Goal: Task Accomplishment & Management: Manage account settings

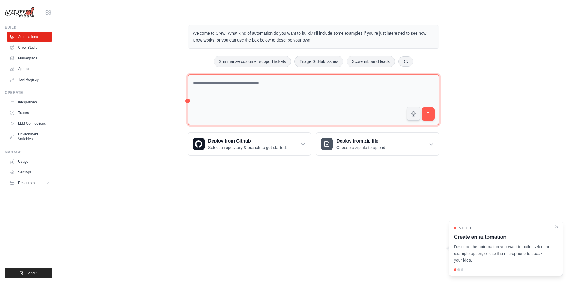
click at [203, 83] on textarea at bounding box center [314, 99] width 252 height 51
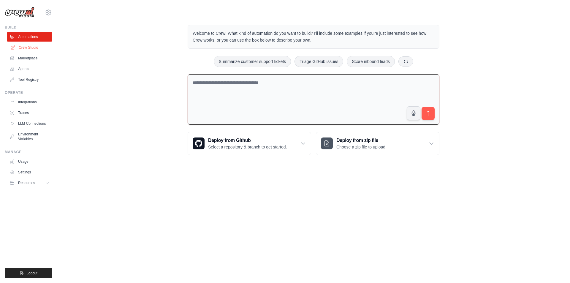
click at [23, 46] on link "Crew Studio" at bounding box center [30, 47] width 45 height 9
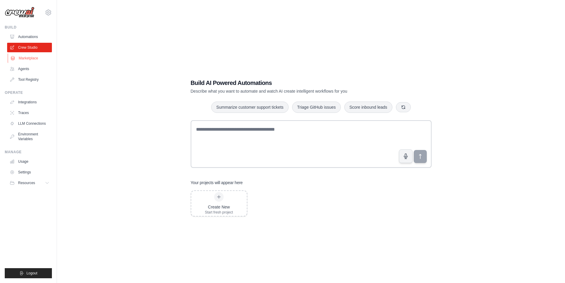
click at [36, 58] on link "Marketplace" at bounding box center [30, 57] width 45 height 9
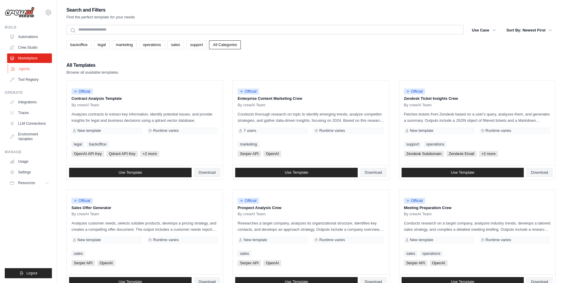
click at [20, 66] on link "Agents" at bounding box center [30, 68] width 45 height 9
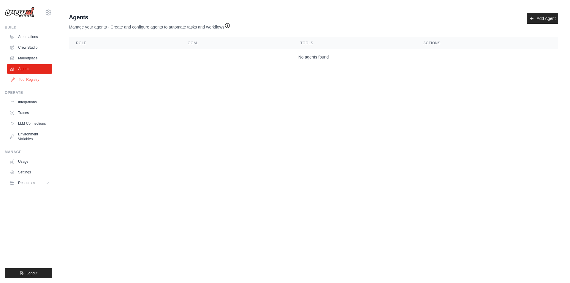
click at [25, 79] on link "Tool Registry" at bounding box center [30, 79] width 45 height 9
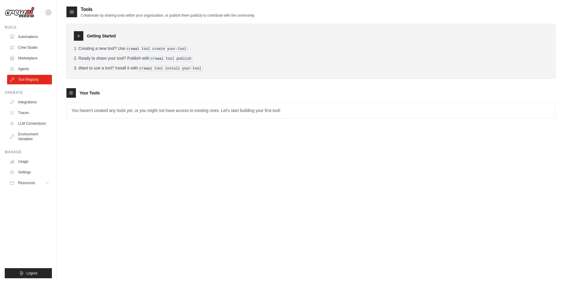
click at [48, 13] on icon at bounding box center [48, 13] width 2 height 2
click at [44, 40] on link "Settings" at bounding box center [48, 40] width 52 height 11
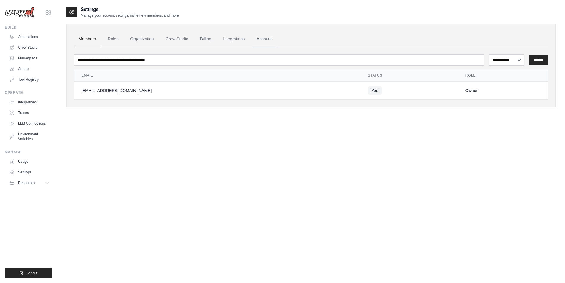
click at [260, 38] on link "Account" at bounding box center [264, 39] width 25 height 16
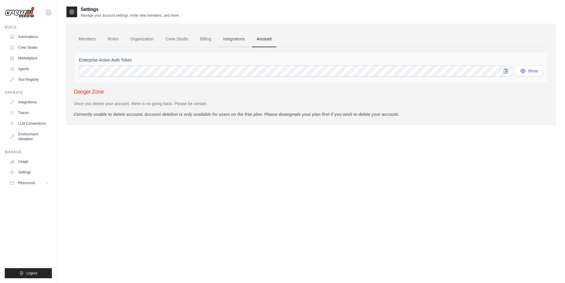
click at [240, 38] on link "Integrations" at bounding box center [233, 39] width 31 height 16
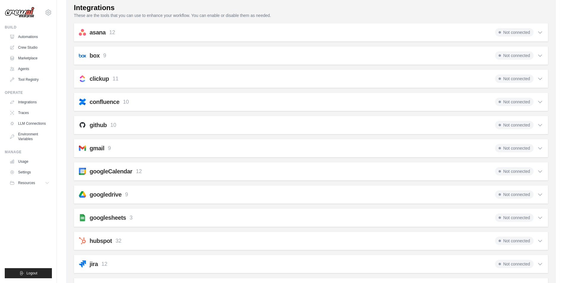
scroll to position [59, 0]
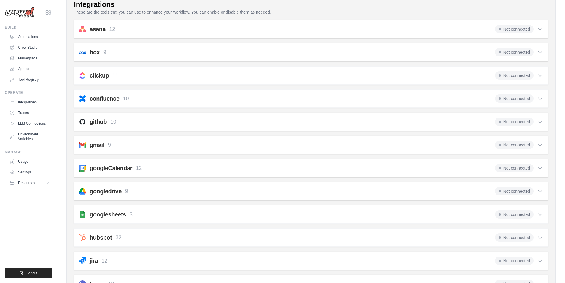
click at [99, 26] on h2 "asana" at bounding box center [98, 29] width 16 height 8
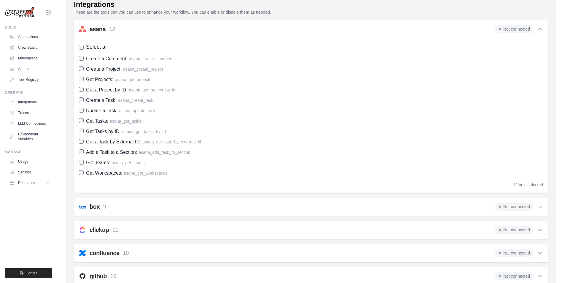
click at [297, 12] on p "These are the tools that you can use to enhance your workflow. You can enable o…" at bounding box center [311, 12] width 474 height 6
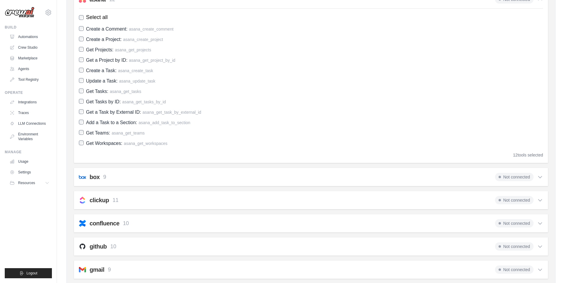
scroll to position [0, 0]
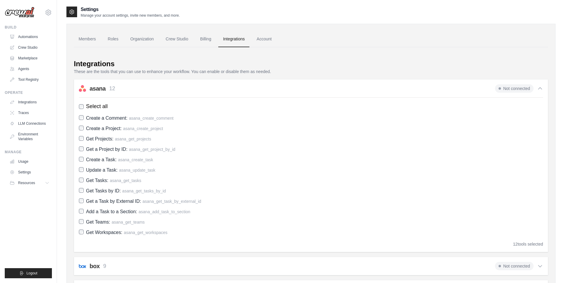
click at [542, 89] on icon at bounding box center [540, 89] width 4 height 2
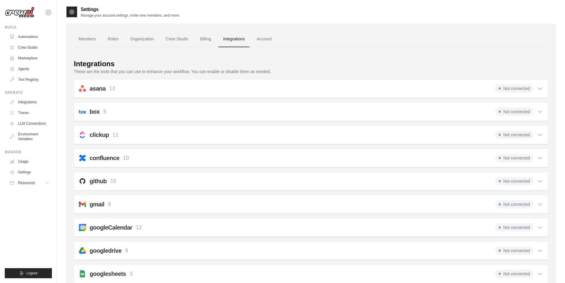
click at [124, 276] on h2 "googlesheets" at bounding box center [108, 273] width 36 height 8
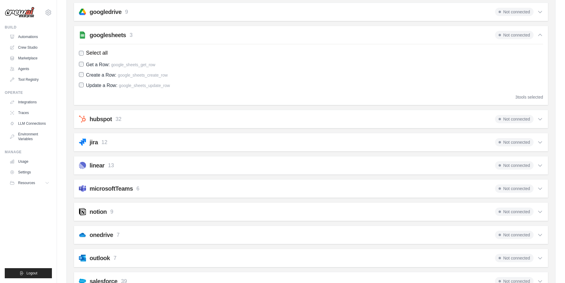
scroll to position [233, 0]
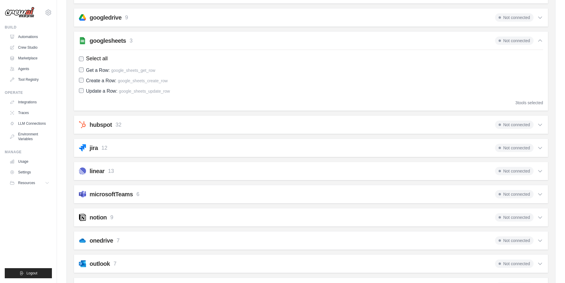
click at [128, 217] on div "notion 9 Not connected" at bounding box center [311, 217] width 464 height 8
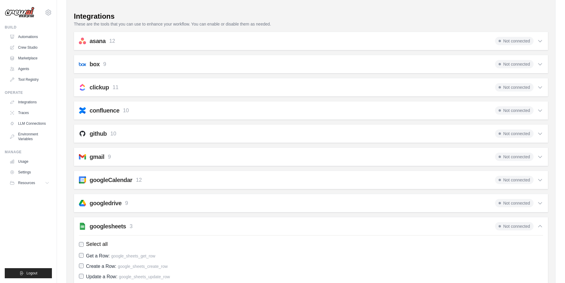
scroll to position [0, 0]
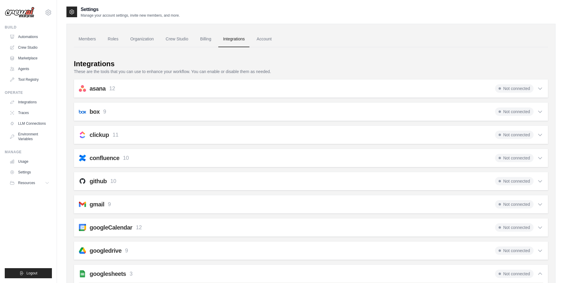
click at [94, 111] on h2 "box" at bounding box center [95, 111] width 10 height 8
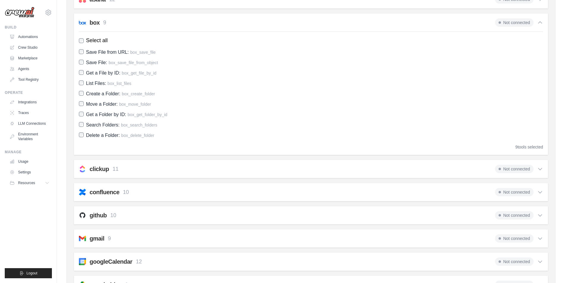
scroll to position [59, 0]
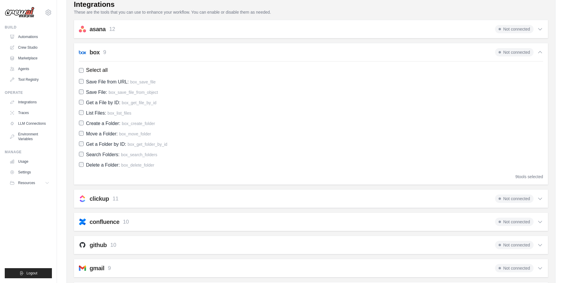
click at [96, 28] on h2 "asana" at bounding box center [98, 29] width 16 height 8
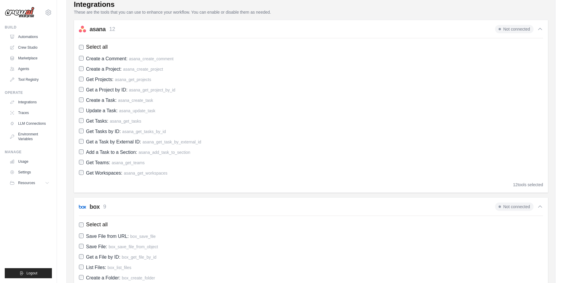
click at [542, 30] on icon at bounding box center [540, 29] width 6 height 6
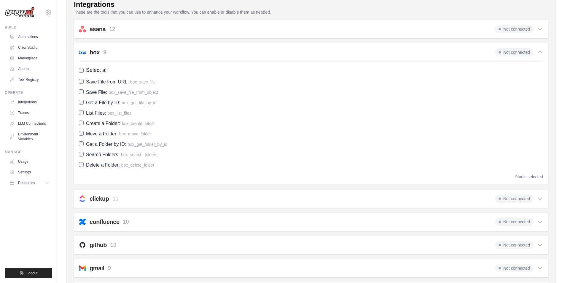
click at [542, 50] on icon at bounding box center [540, 52] width 6 height 6
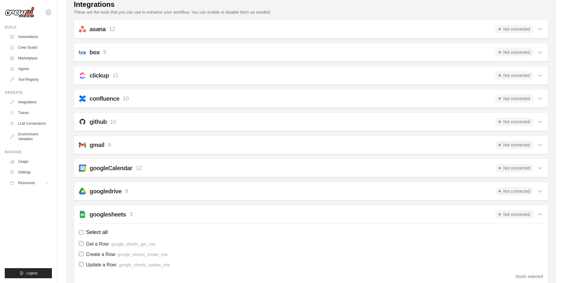
click at [540, 76] on icon at bounding box center [540, 75] width 6 height 6
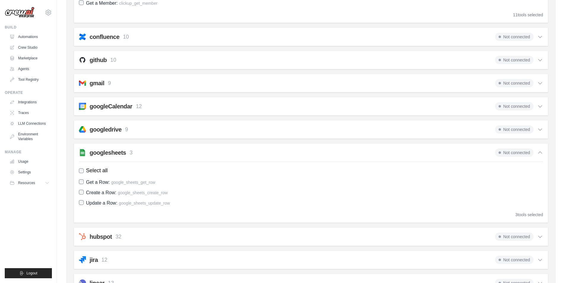
scroll to position [267, 0]
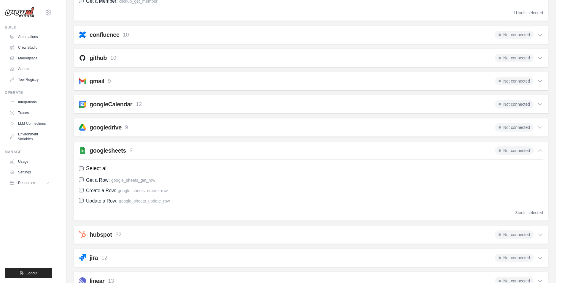
click at [542, 128] on icon at bounding box center [540, 127] width 6 height 6
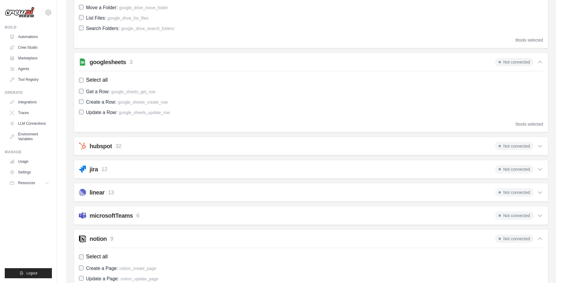
scroll to position [504, 0]
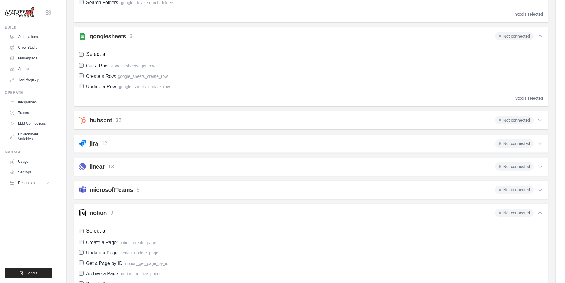
click at [138, 121] on div "hubspot 32 Not connected" at bounding box center [311, 120] width 464 height 8
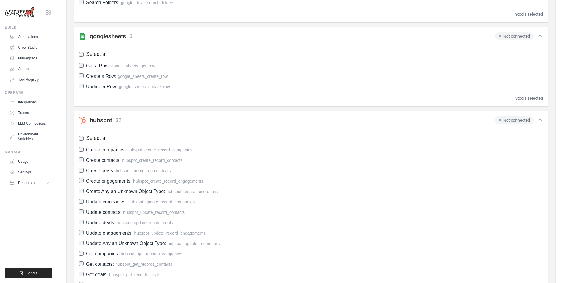
click at [146, 120] on div "hubspot 32 Not connected" at bounding box center [311, 120] width 464 height 8
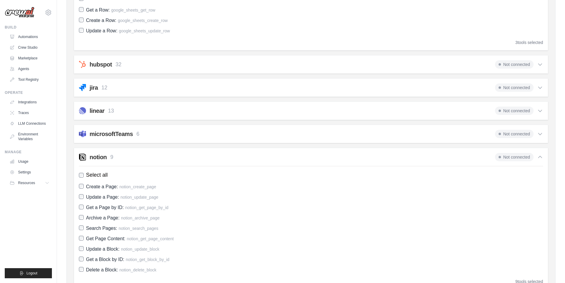
scroll to position [564, 0]
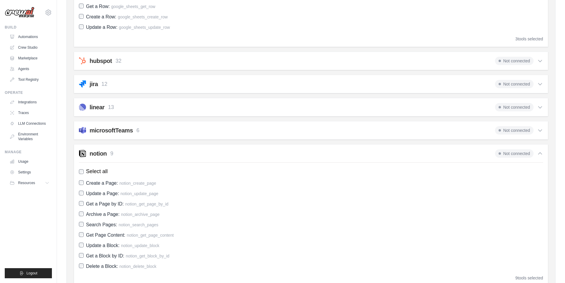
click at [148, 151] on div "notion 9 Not connected" at bounding box center [311, 153] width 464 height 8
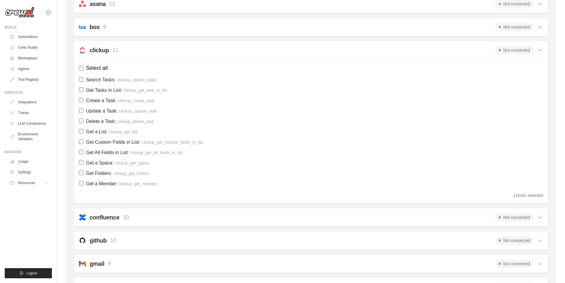
scroll to position [0, 0]
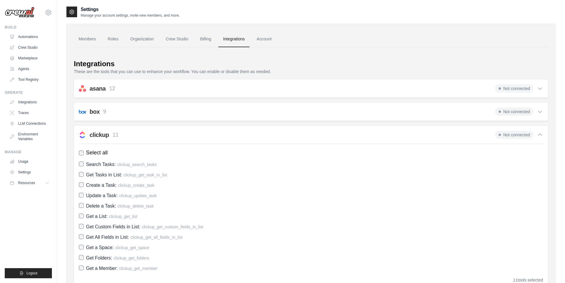
click at [540, 135] on icon at bounding box center [540, 135] width 6 height 6
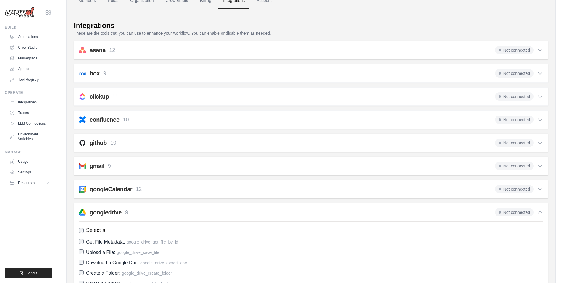
scroll to position [30, 0]
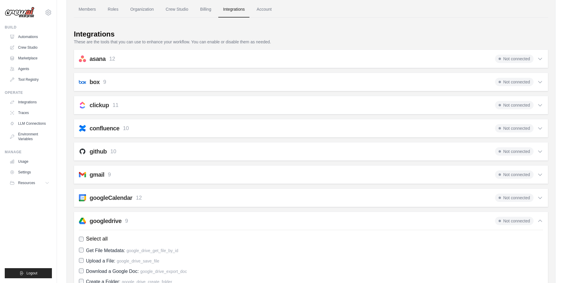
click at [541, 222] on icon at bounding box center [540, 221] width 6 height 6
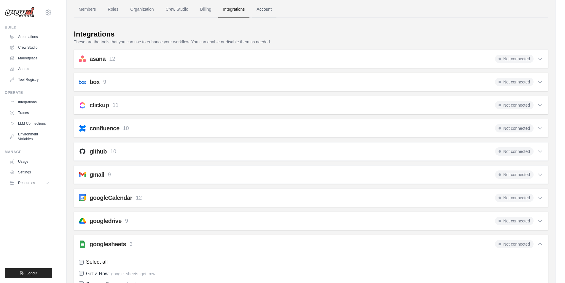
click at [265, 7] on link "Account" at bounding box center [264, 9] width 25 height 16
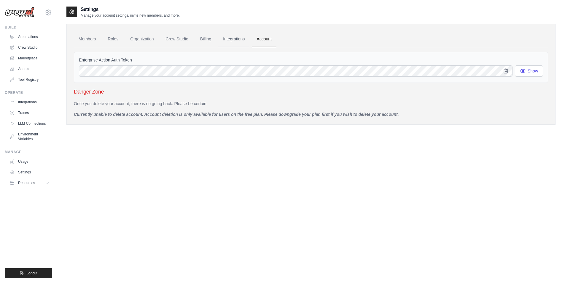
click at [233, 39] on link "Integrations" at bounding box center [233, 39] width 31 height 16
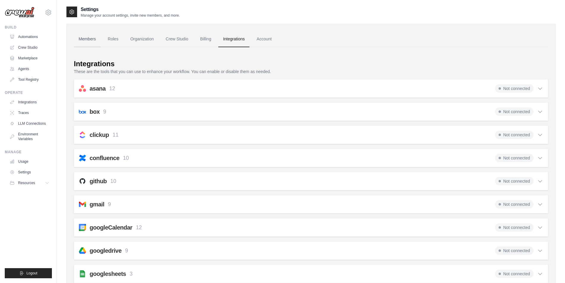
click at [85, 38] on link "Members" at bounding box center [87, 39] width 27 height 16
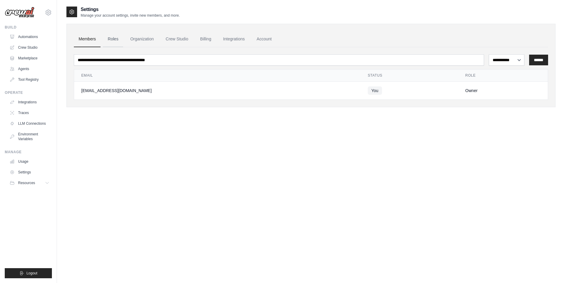
click at [112, 38] on link "Roles" at bounding box center [113, 39] width 20 height 16
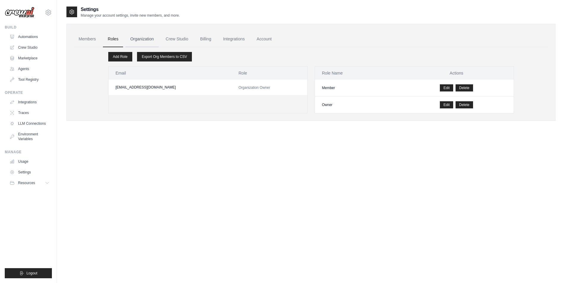
click at [138, 37] on link "Organization" at bounding box center [141, 39] width 33 height 16
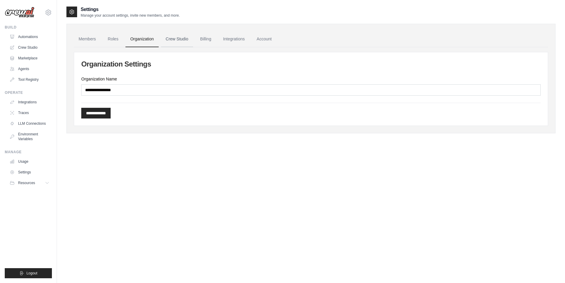
click at [182, 39] on link "Crew Studio" at bounding box center [177, 39] width 32 height 16
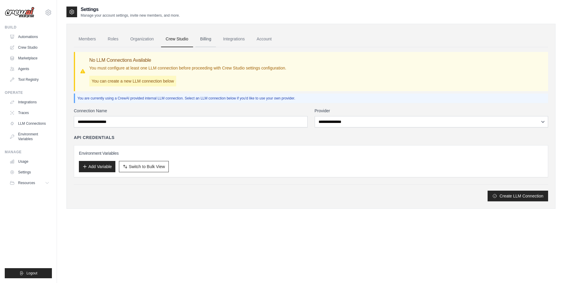
click at [206, 39] on link "Billing" at bounding box center [206, 39] width 20 height 16
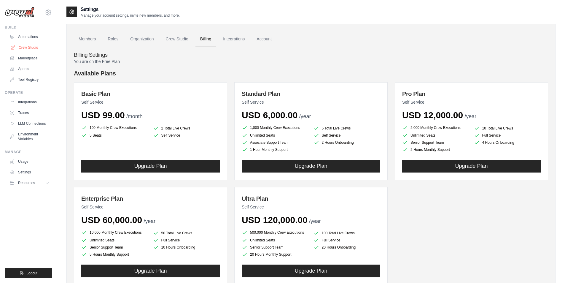
click at [30, 47] on link "Crew Studio" at bounding box center [30, 47] width 45 height 9
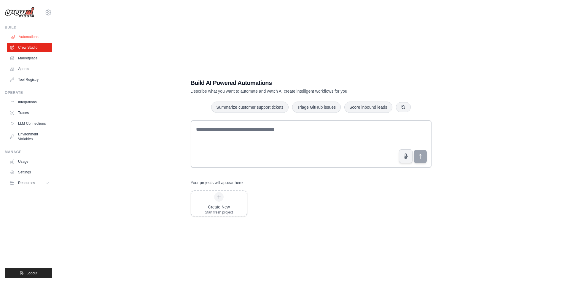
click at [30, 35] on link "Automations" at bounding box center [30, 36] width 45 height 9
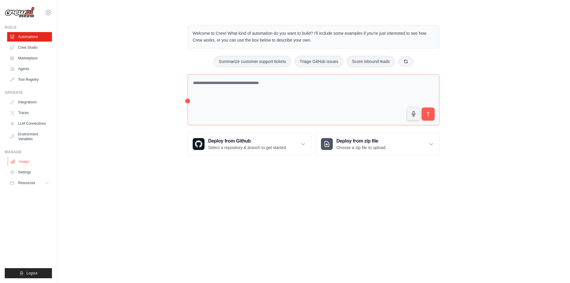
click at [25, 160] on link "Usage" at bounding box center [30, 161] width 45 height 9
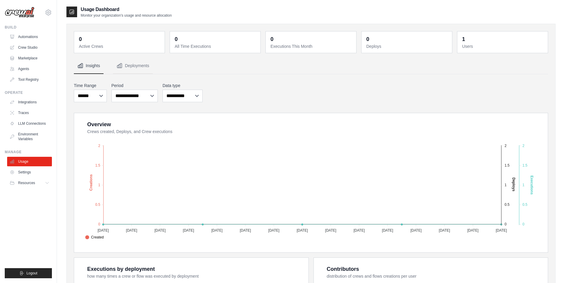
click at [17, 12] on img at bounding box center [20, 12] width 30 height 11
click at [47, 12] on icon at bounding box center [48, 12] width 7 height 7
click at [377, 8] on div "Usage Dashboard Monitor your organization's usage and resource allocation" at bounding box center [310, 12] width 489 height 12
